Goal: Task Accomplishment & Management: Manage account settings

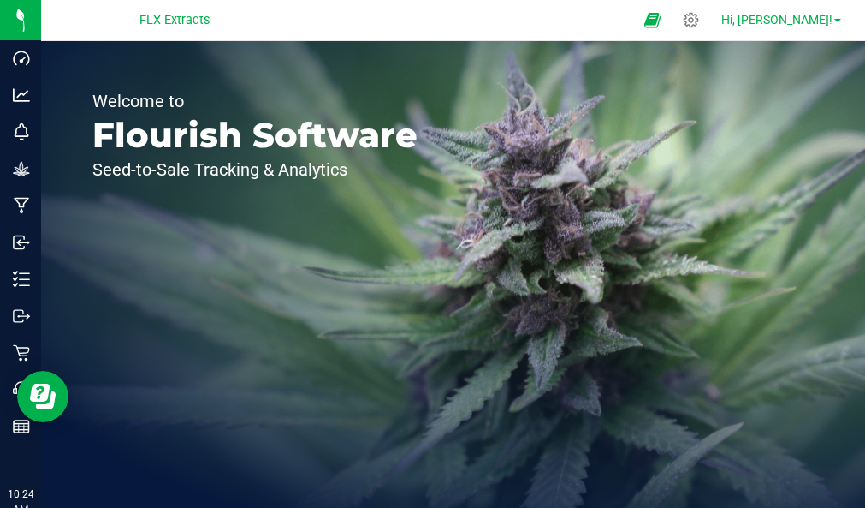
drag, startPoint x: 235, startPoint y: 46, endPoint x: 810, endPoint y: 20, distance: 575.8
click at [810, 20] on div "FLX Extracts Hi, [PERSON_NAME]! Welcome to Flourish Software Seed-to-Sale Track…" at bounding box center [453, 254] width 824 height 508
click at [828, 20] on span "Hi, [PERSON_NAME]!" at bounding box center [777, 20] width 111 height 14
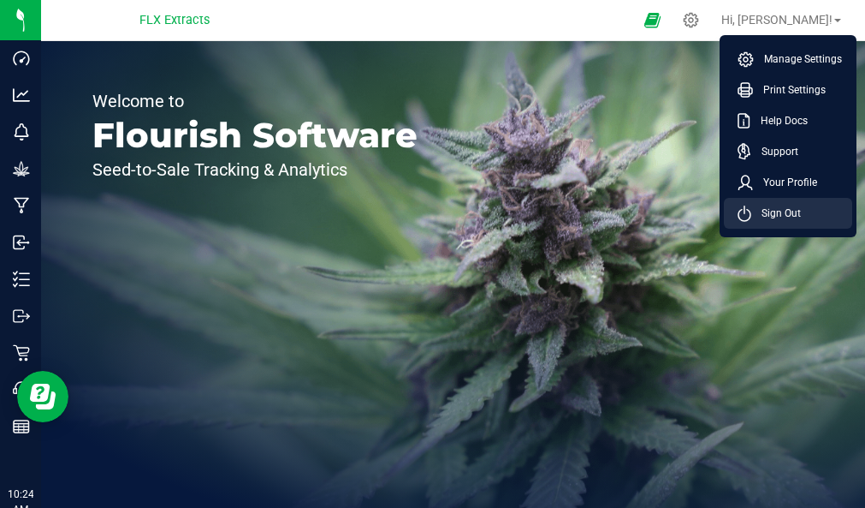
click at [775, 212] on span "Sign Out" at bounding box center [776, 213] width 50 height 17
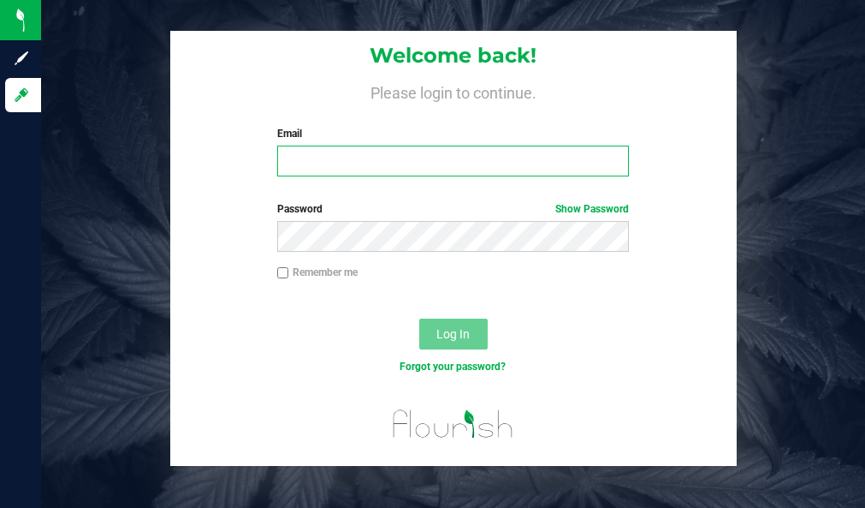
click at [376, 153] on input "Email" at bounding box center [453, 161] width 352 height 31
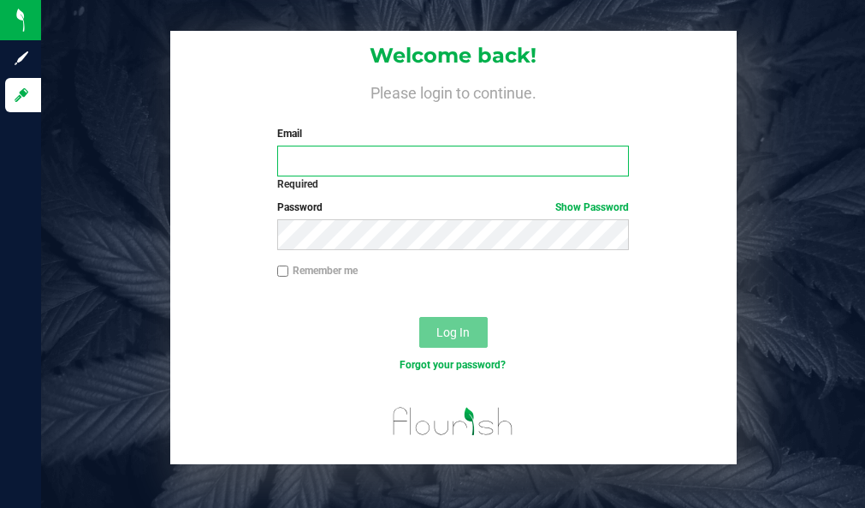
type input "[PERSON_NAME][EMAIL_ADDRESS][DOMAIN_NAME]"
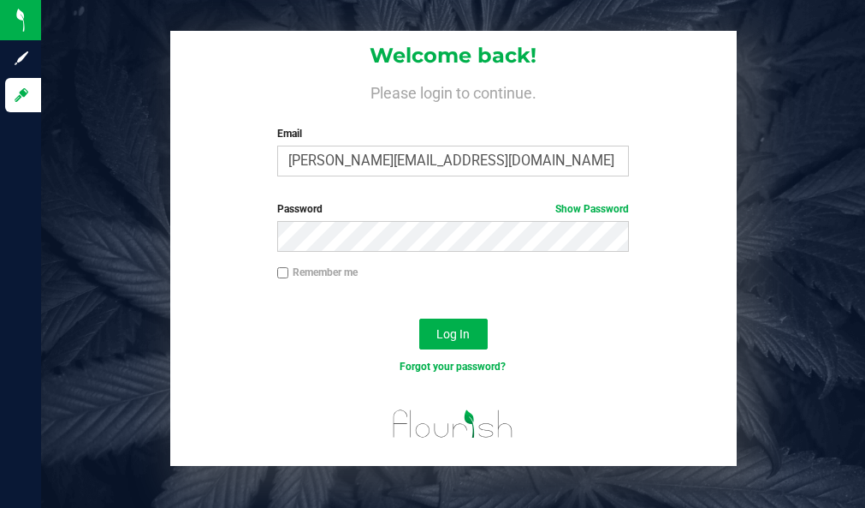
click at [300, 271] on label "Remember me" at bounding box center [317, 271] width 80 height 15
click at [289, 271] on input "Remember me" at bounding box center [283, 273] width 12 height 12
checkbox input "true"
click at [481, 336] on button "Log In" at bounding box center [453, 333] width 68 height 31
